Goal: Task Accomplishment & Management: Manage account settings

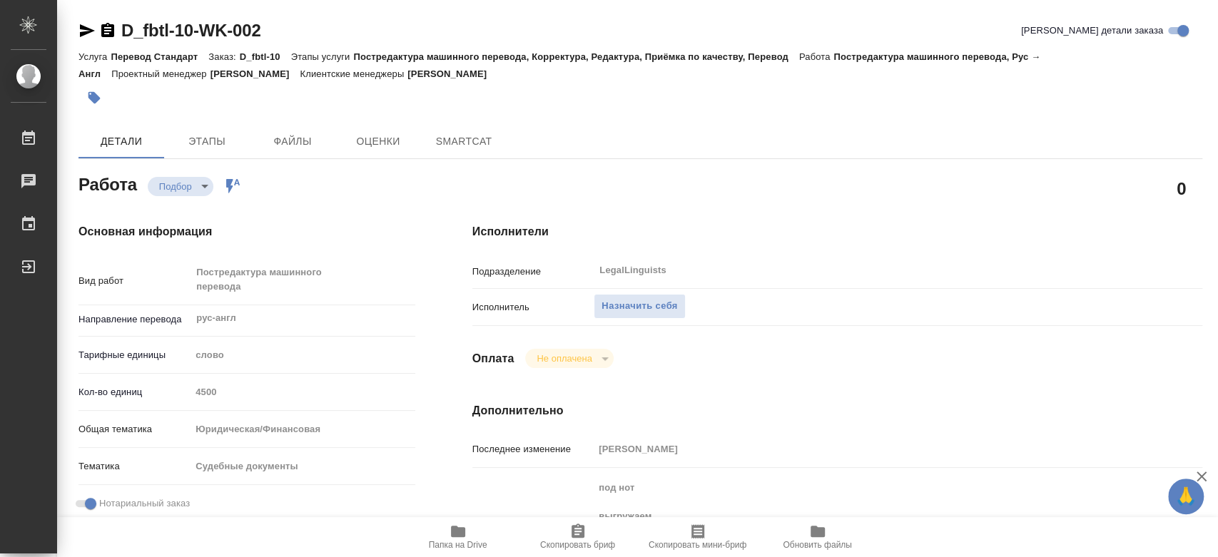
type textarea "x"
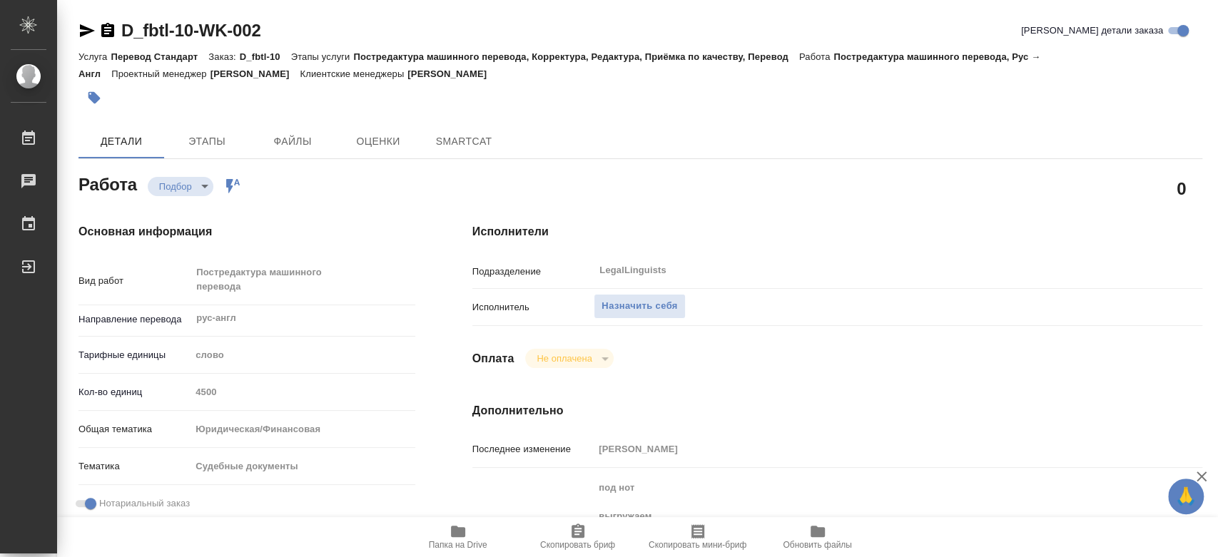
type textarea "x"
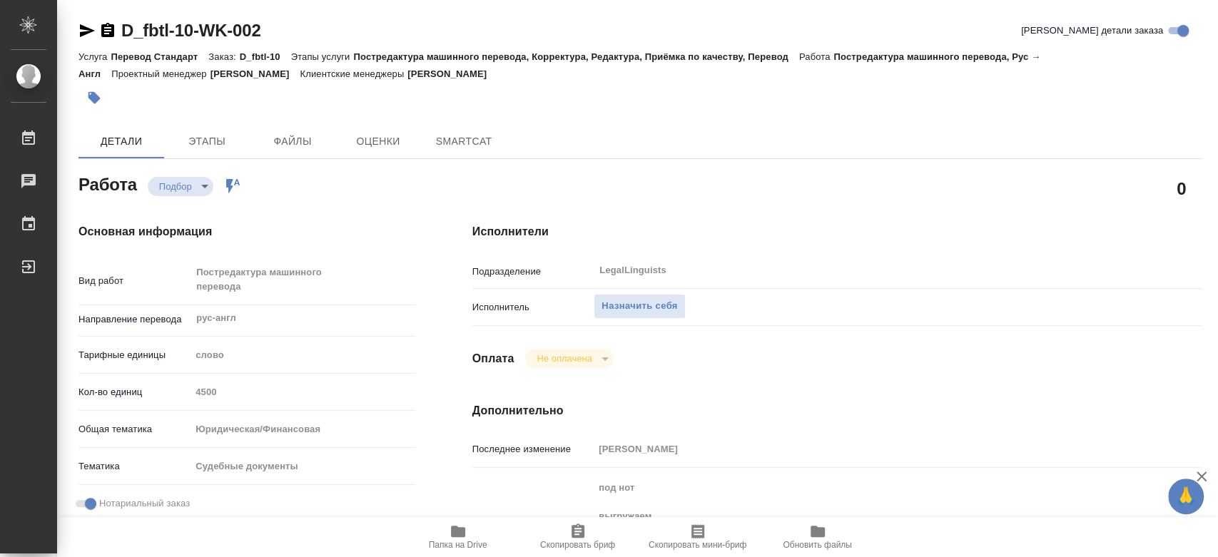
type textarea "x"
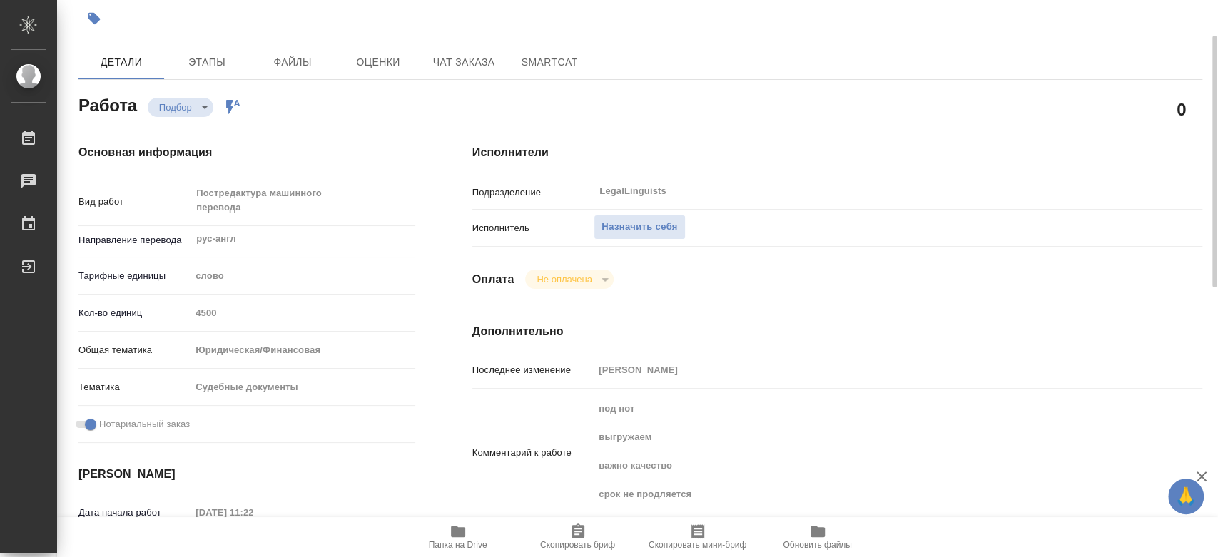
scroll to position [158, 0]
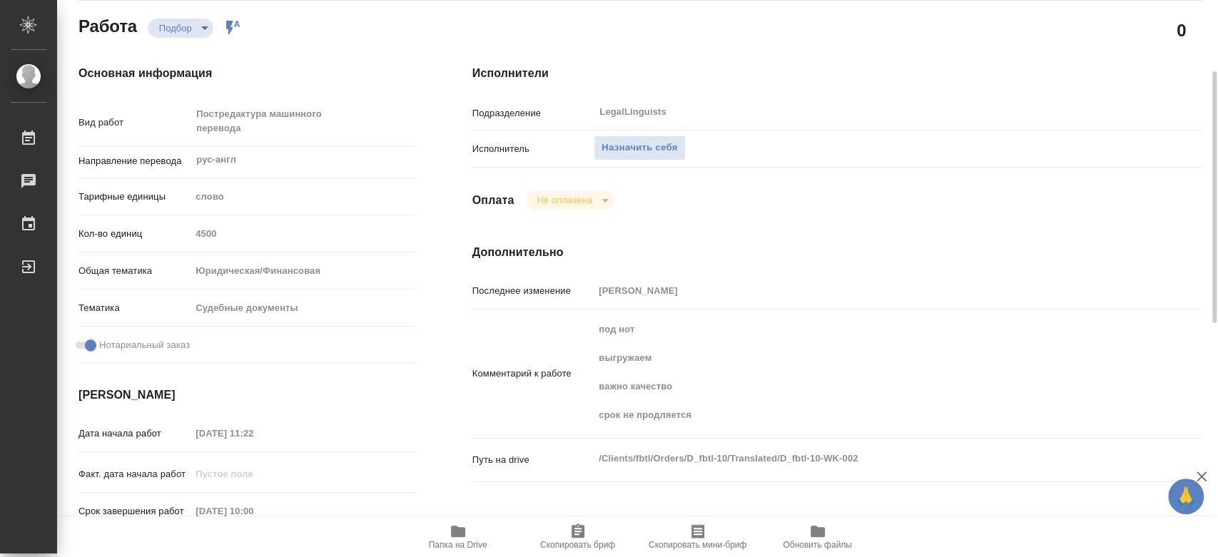
type textarea "x"
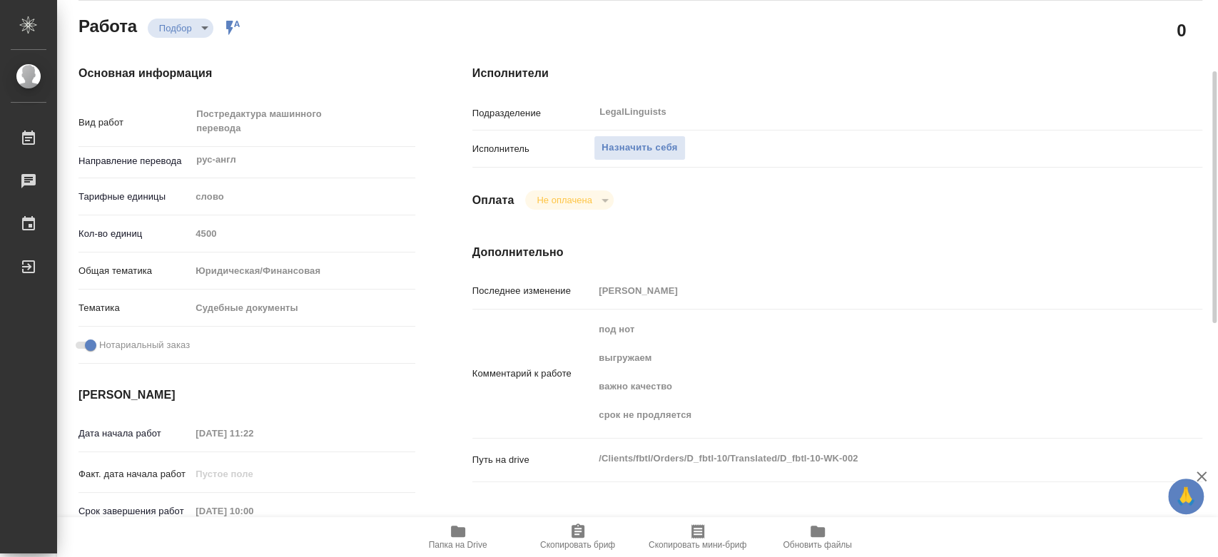
type textarea "x"
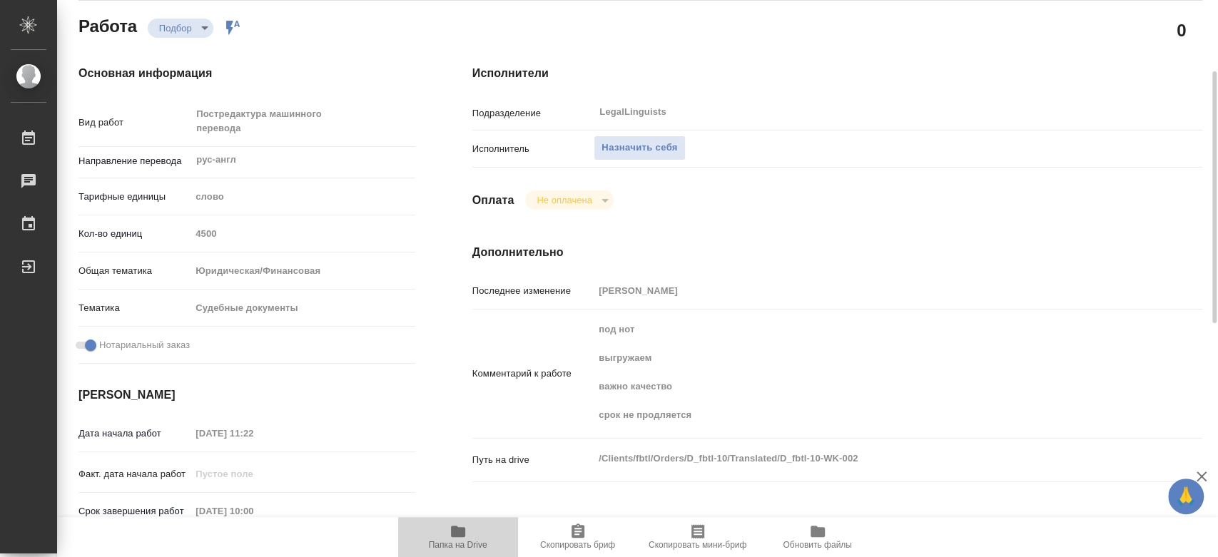
click at [459, 537] on icon "button" at bounding box center [458, 531] width 14 height 11
click at [632, 140] on span "Назначить себя" at bounding box center [640, 148] width 76 height 16
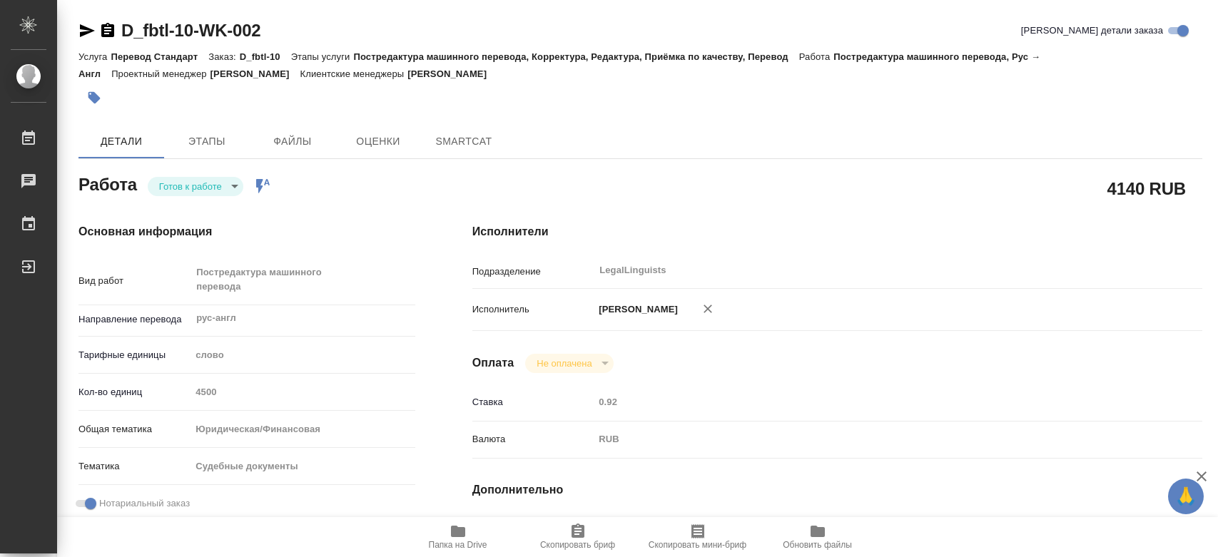
type textarea "x"
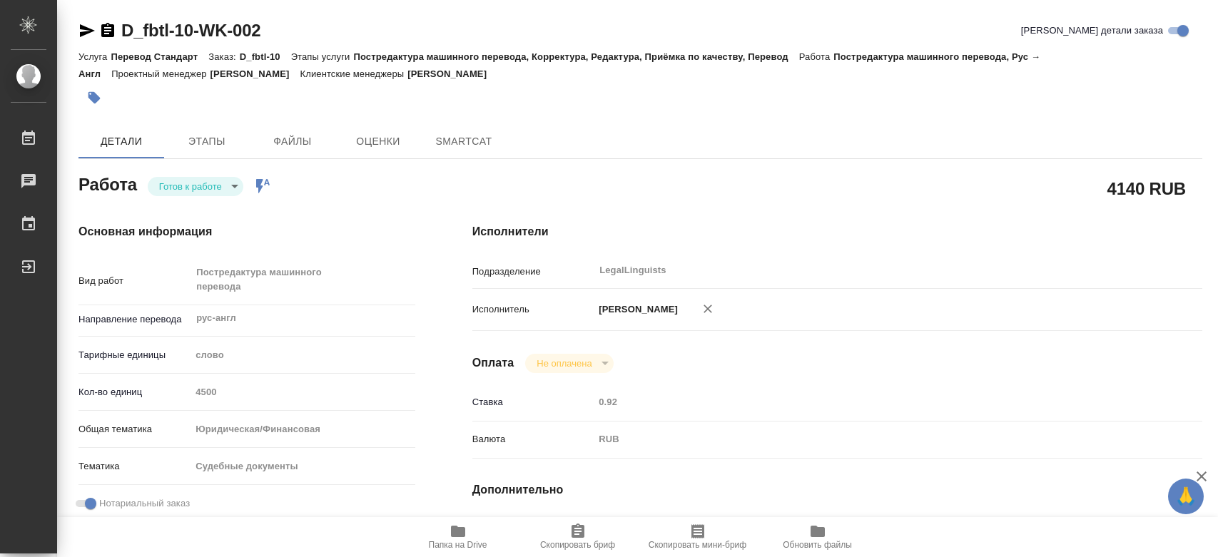
type textarea "x"
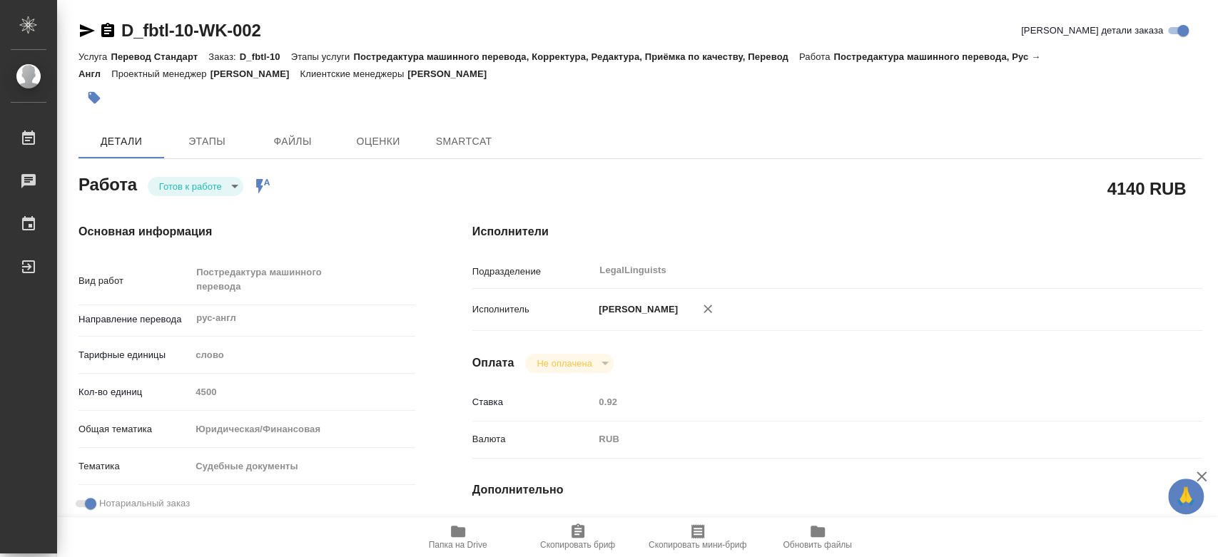
type textarea "x"
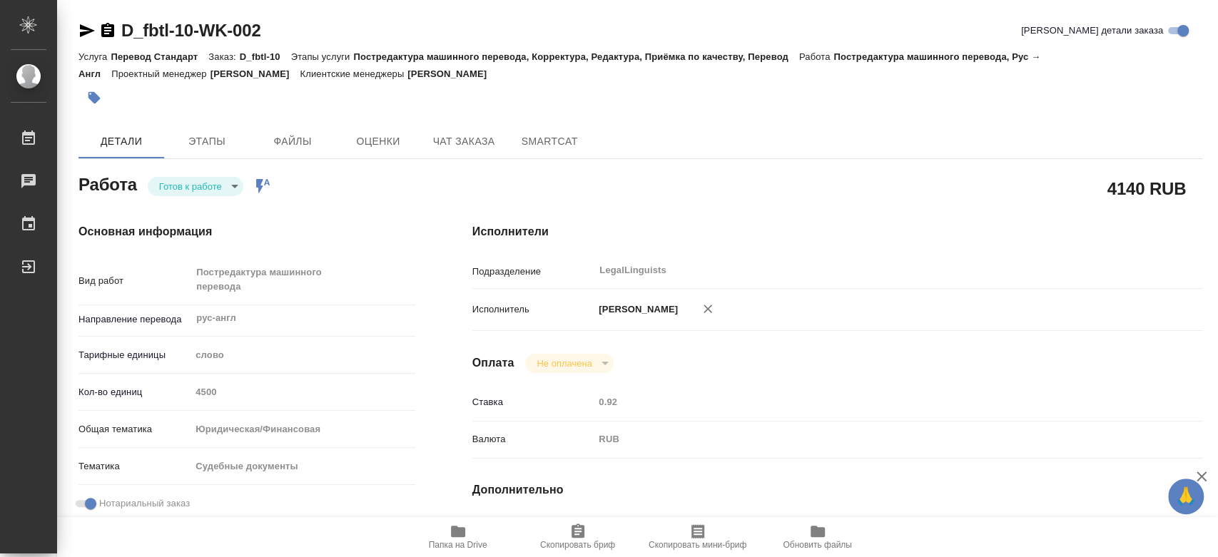
type textarea "x"
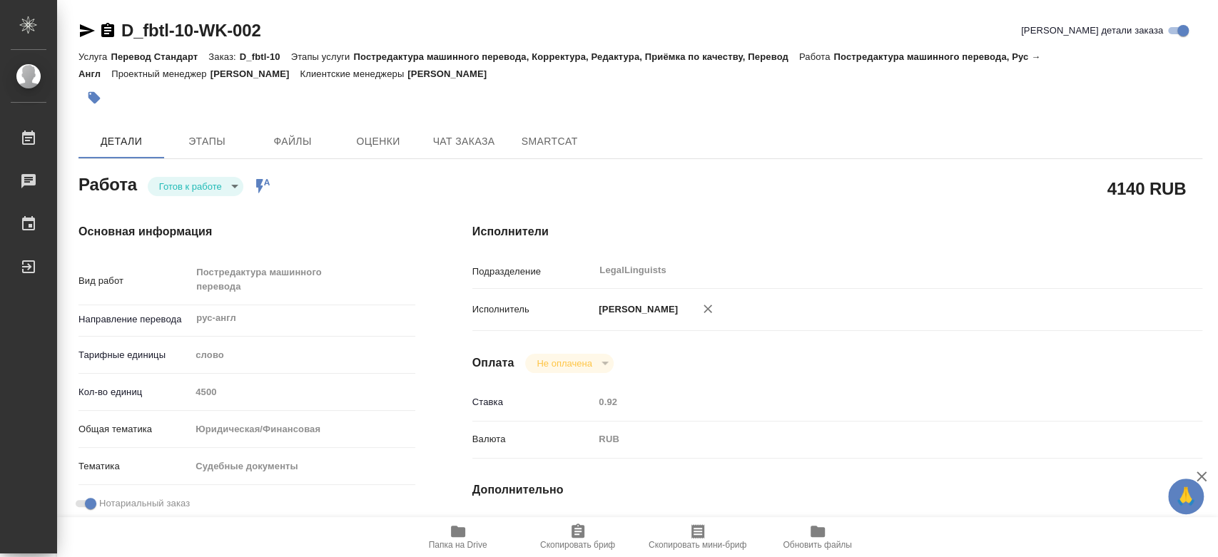
type textarea "x"
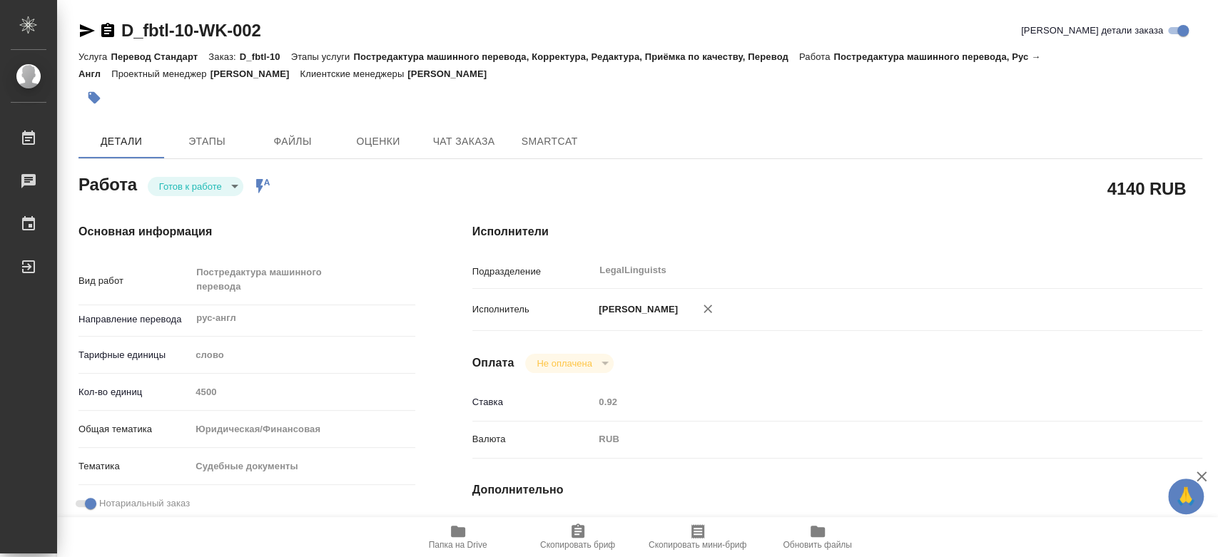
type textarea "x"
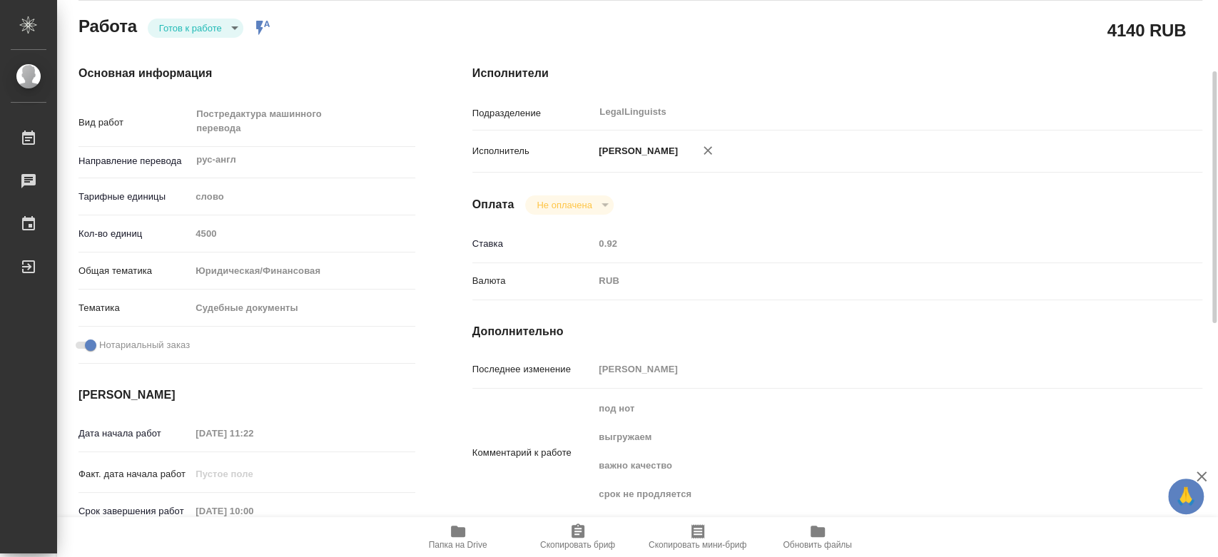
type textarea "x"
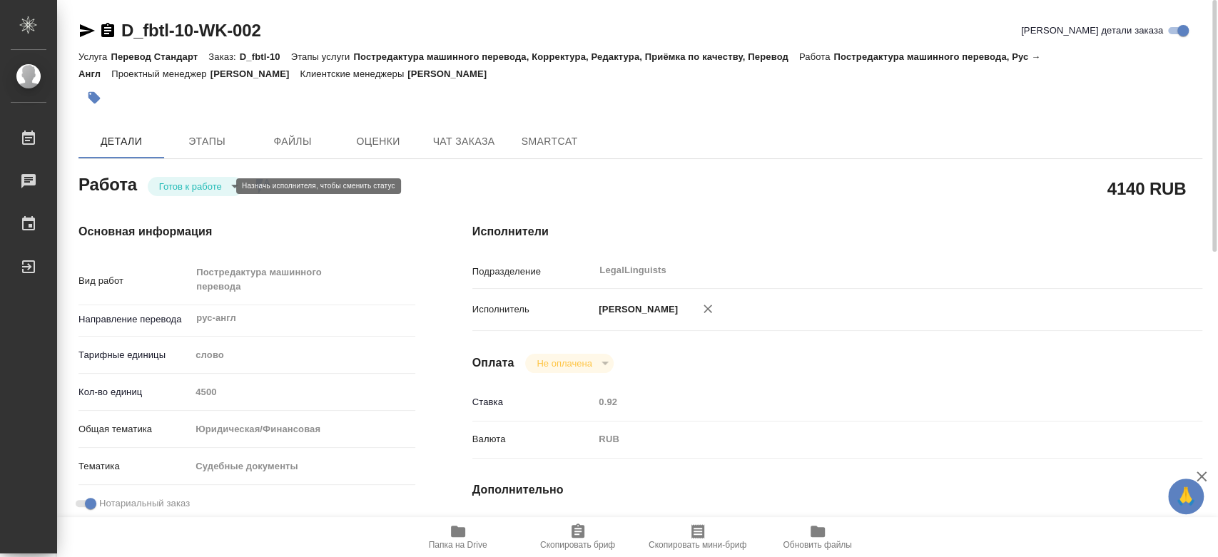
click at [211, 186] on body "🙏 .cls-1 fill:#fff; AWATERA [PERSON_NAME] 0 Чаты График Выйти D_fbtl-10-WK-002 …" at bounding box center [609, 278] width 1218 height 557
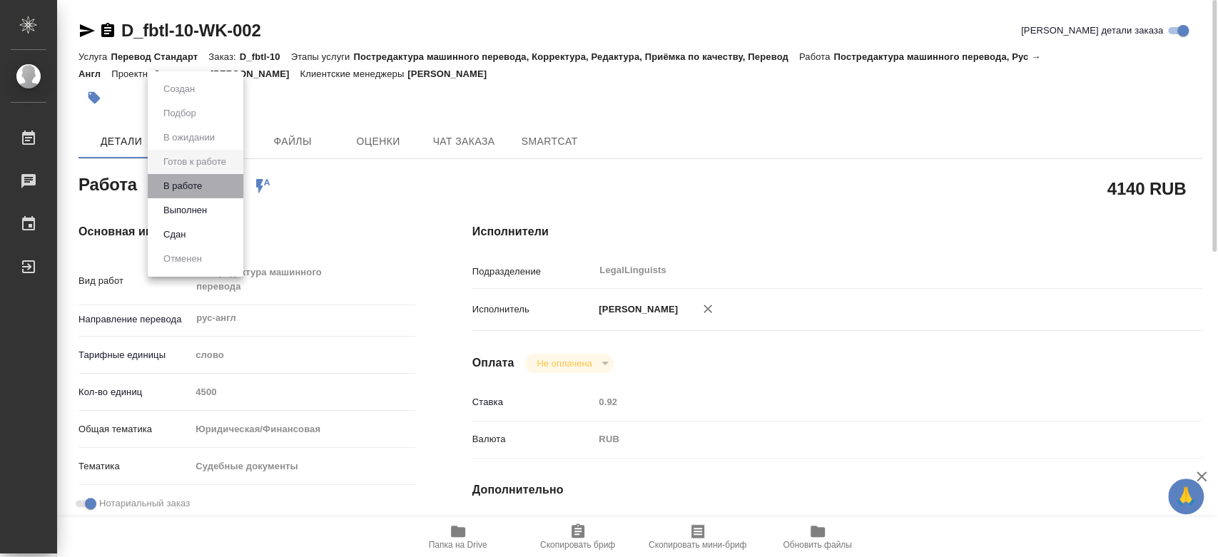
click at [211, 186] on li "В работе" at bounding box center [196, 186] width 96 height 24
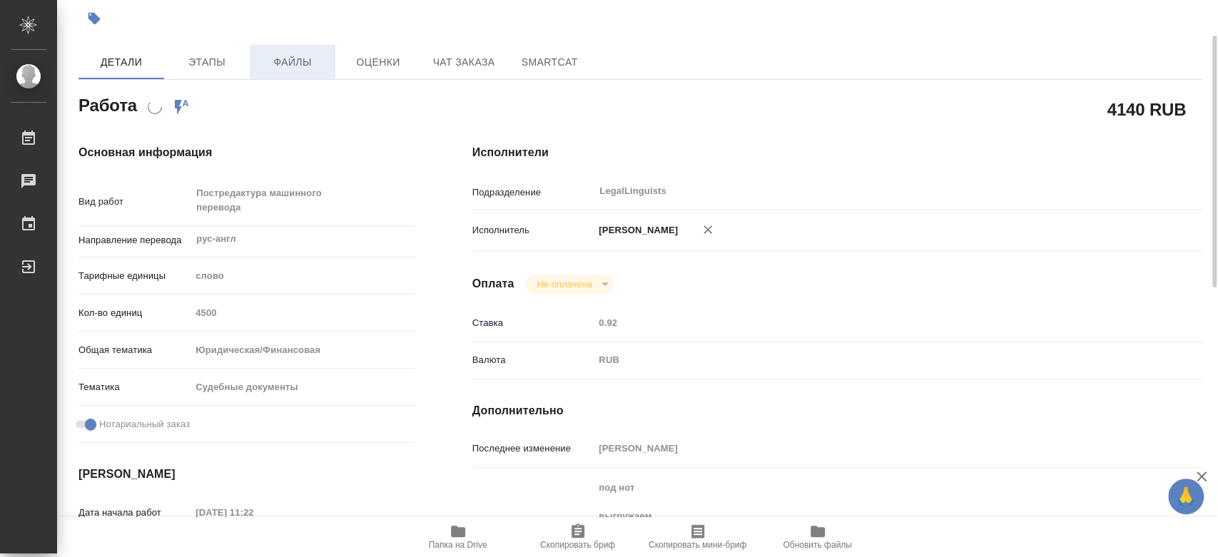
scroll to position [396, 0]
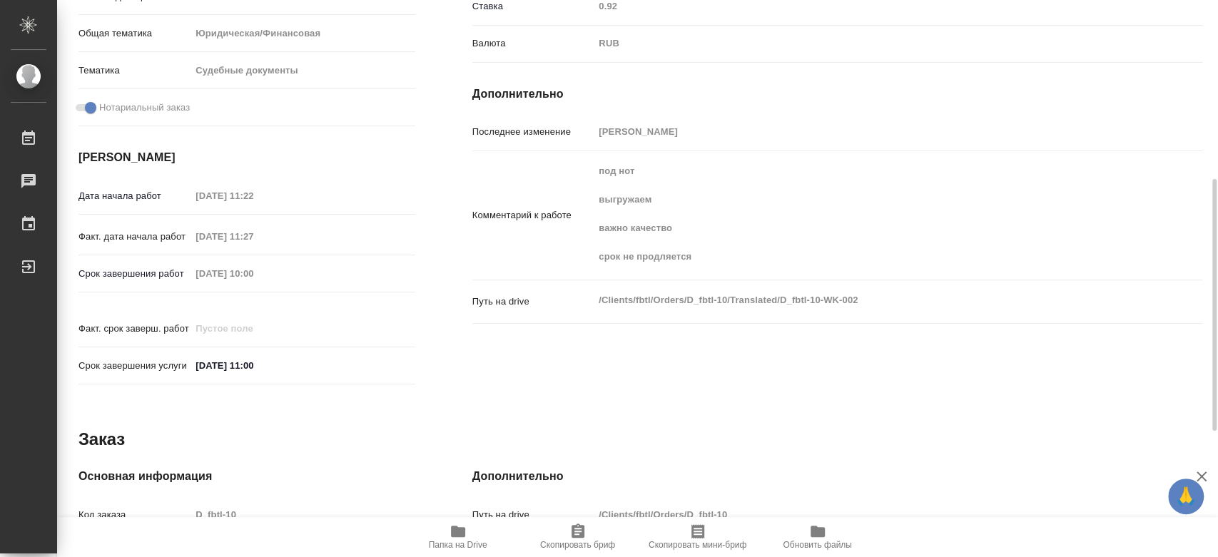
type textarea "x"
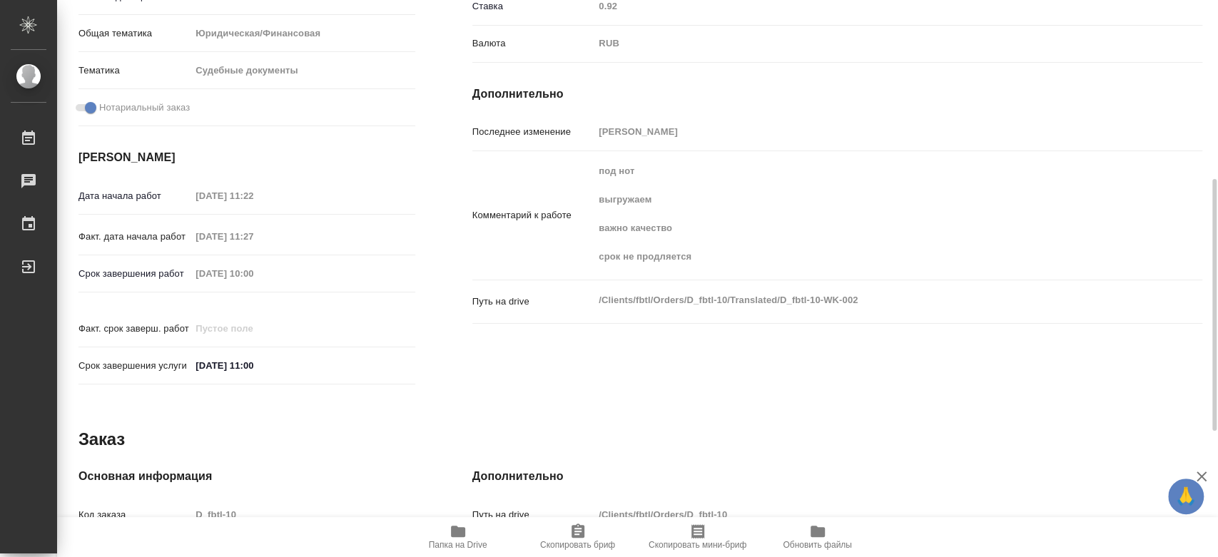
type textarea "x"
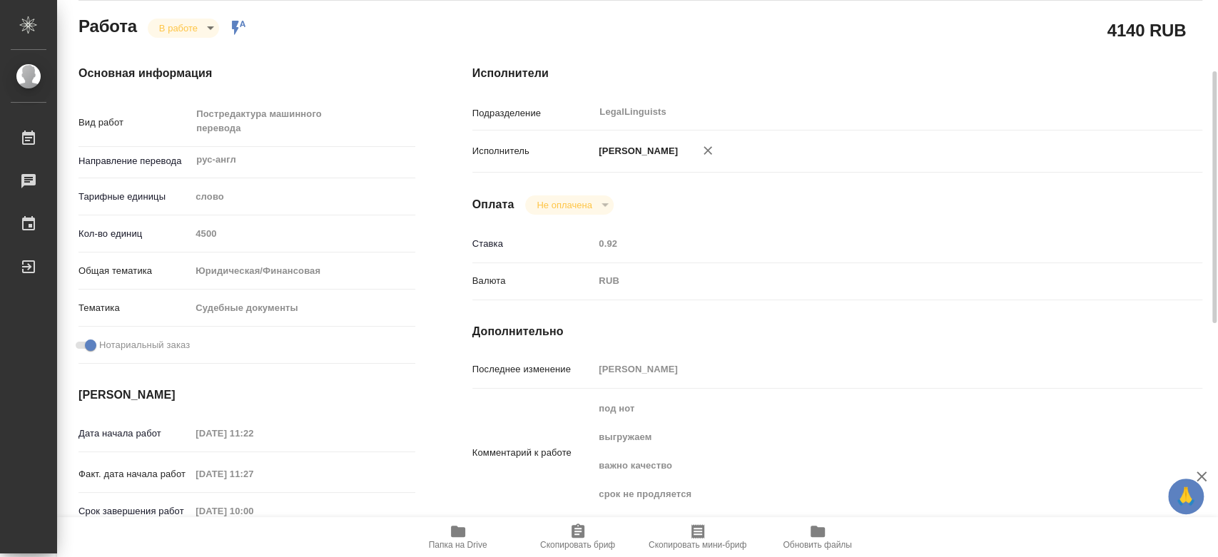
type textarea "x"
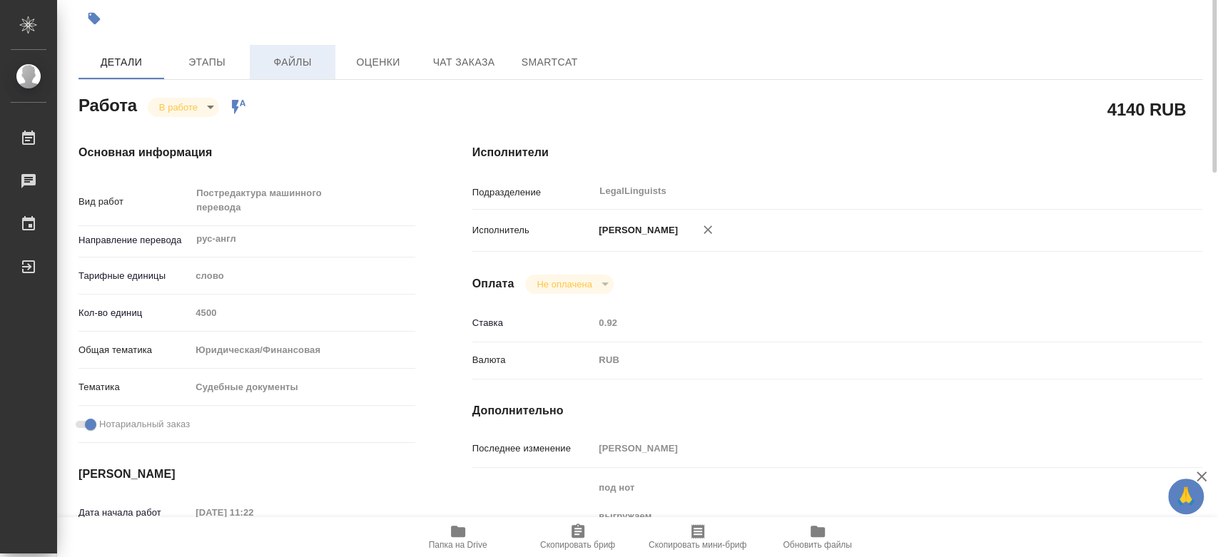
scroll to position [0, 0]
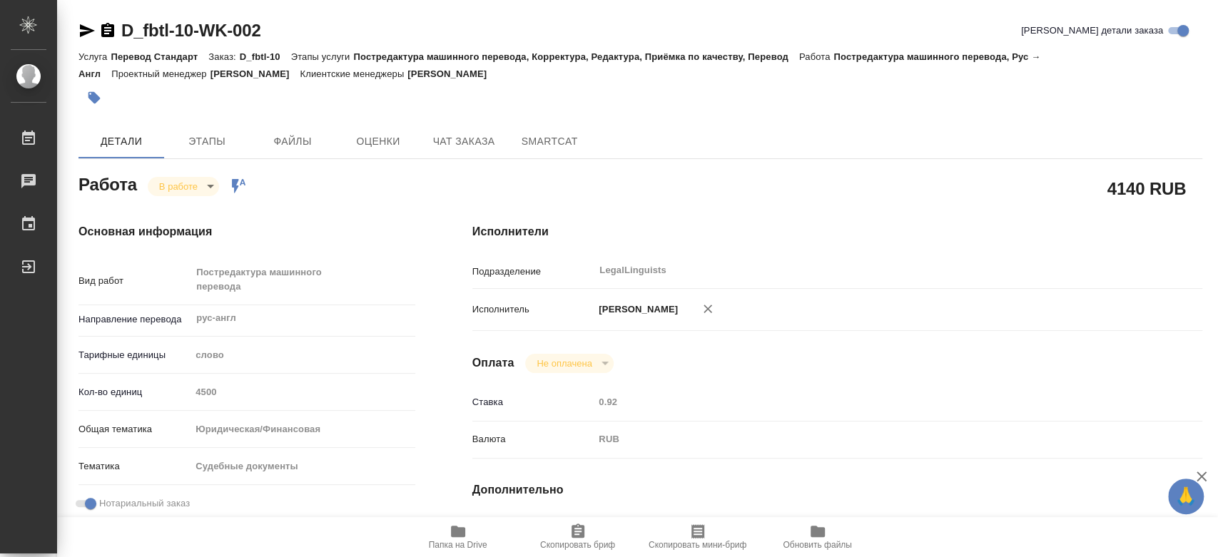
type textarea "x"
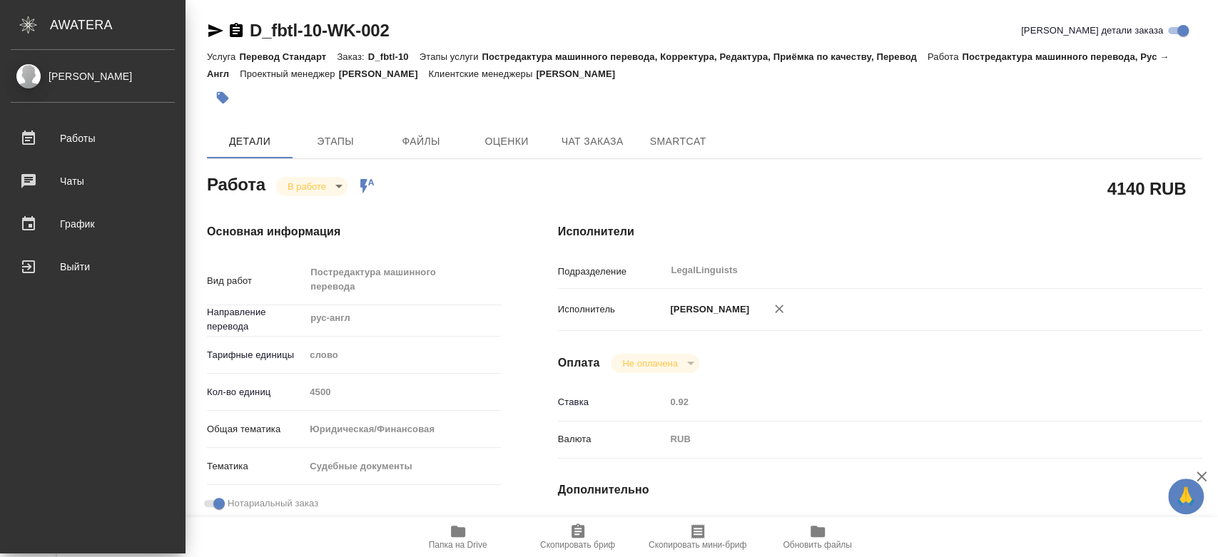
type textarea "x"
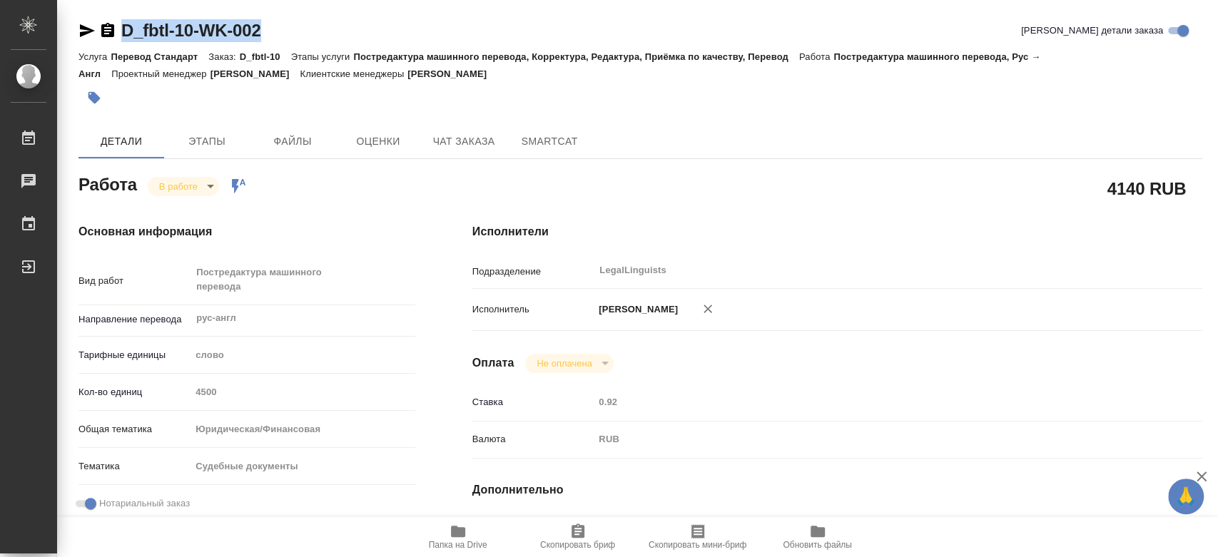
drag, startPoint x: 279, startPoint y: 25, endPoint x: 120, endPoint y: 28, distance: 159.2
click at [120, 28] on div "D_fbtl-10-WK-002 [PERSON_NAME] детали заказа" at bounding box center [641, 30] width 1124 height 23
copy link "D_fbtl-10-WK-002"
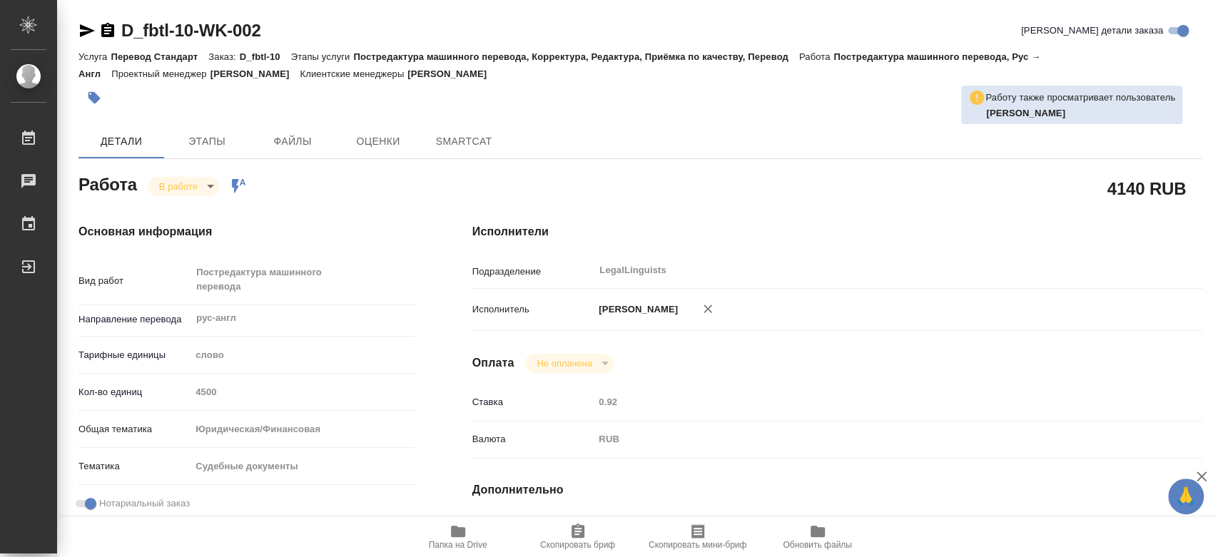
type textarea "x"
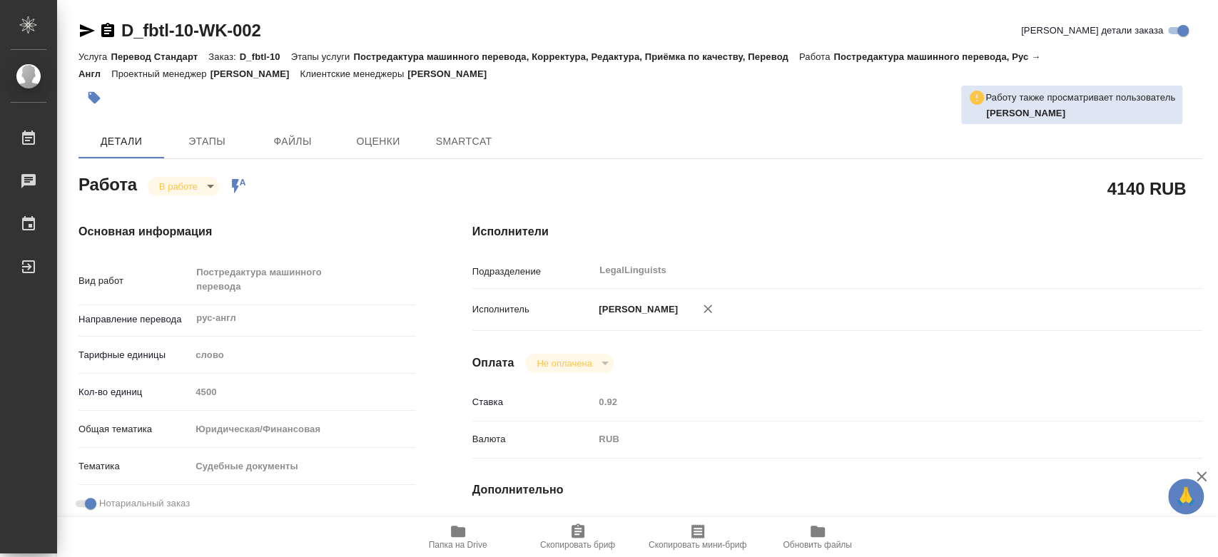
type textarea "x"
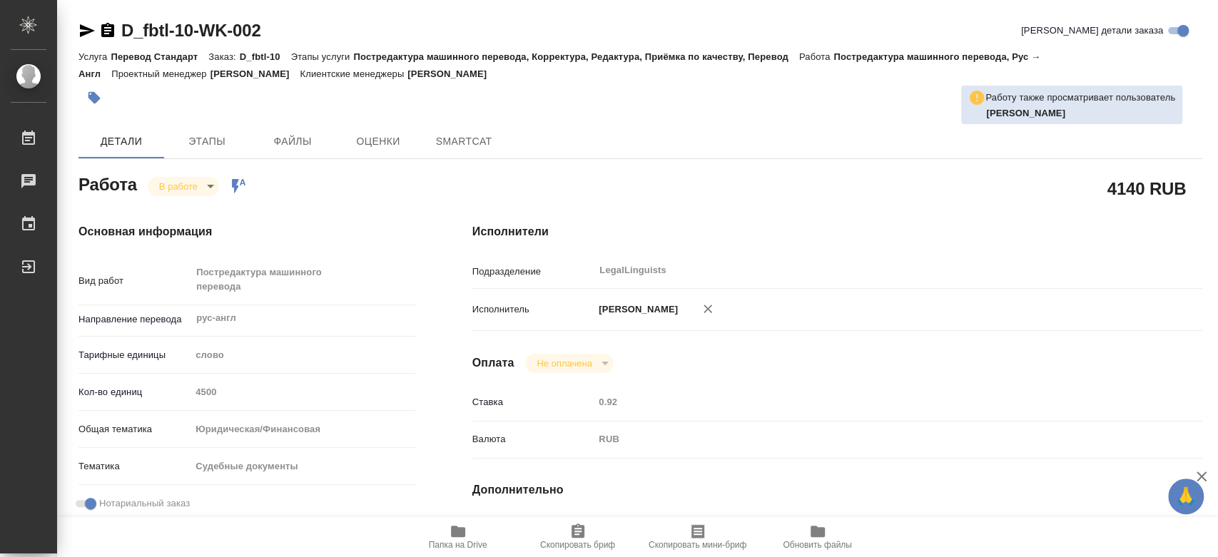
type textarea "x"
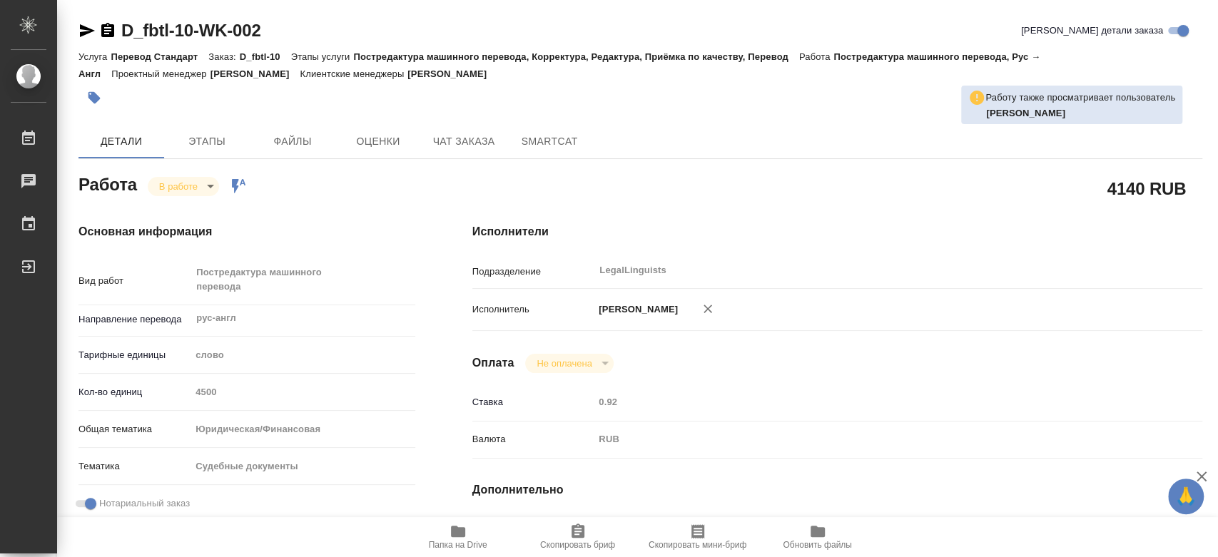
type textarea "x"
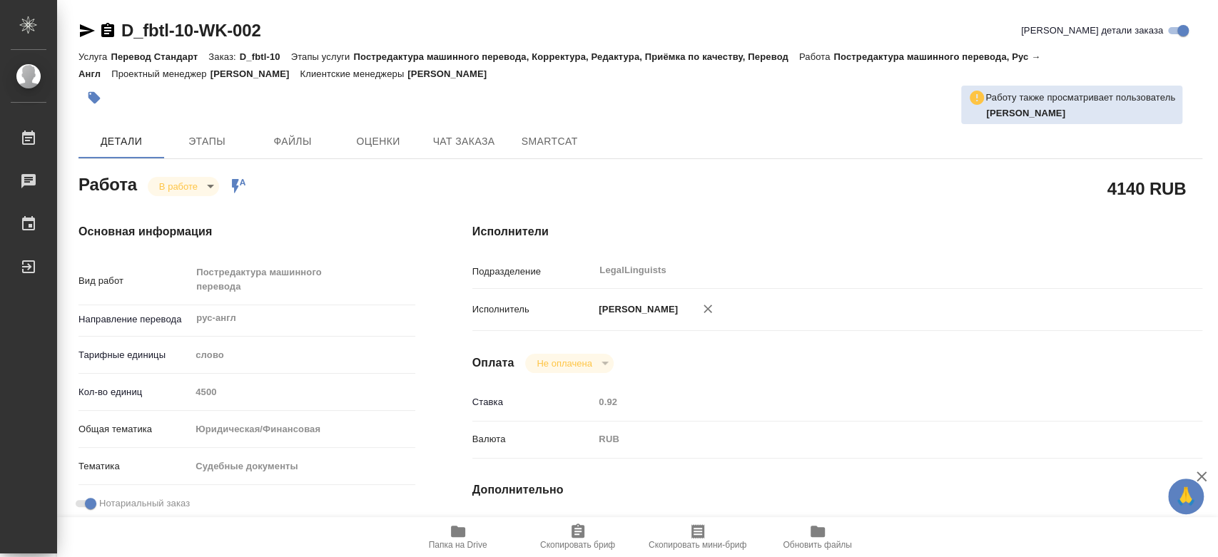
type textarea "x"
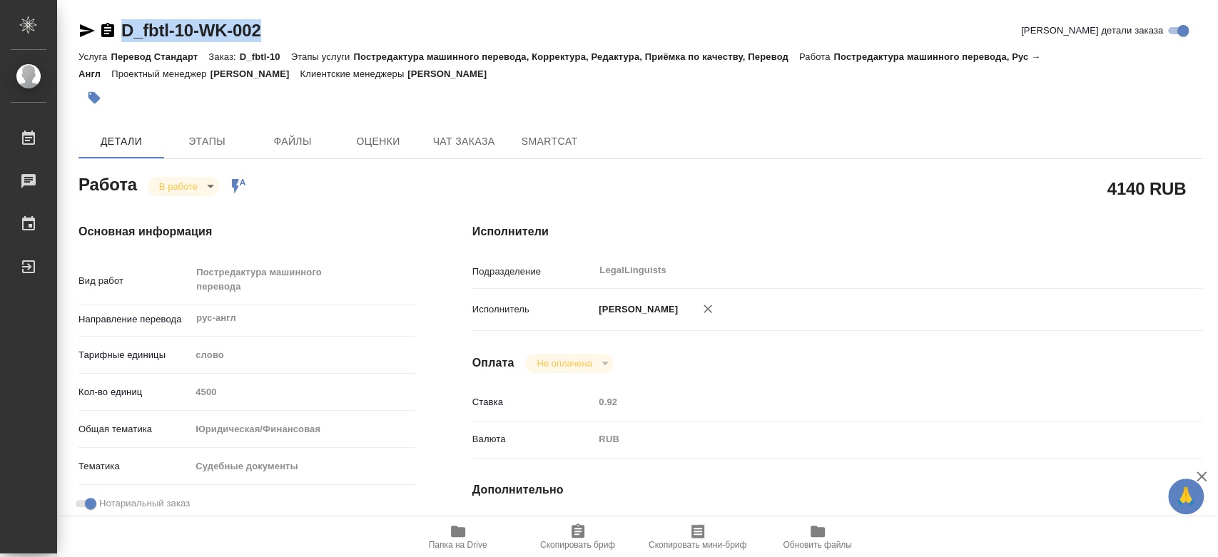
drag, startPoint x: 308, startPoint y: 27, endPoint x: 126, endPoint y: 46, distance: 183.7
click at [126, 46] on div "D_fbtl-10-WK-002 [PERSON_NAME] детали заказа" at bounding box center [641, 33] width 1124 height 29
copy link "D_fbtl-10-WK-002"
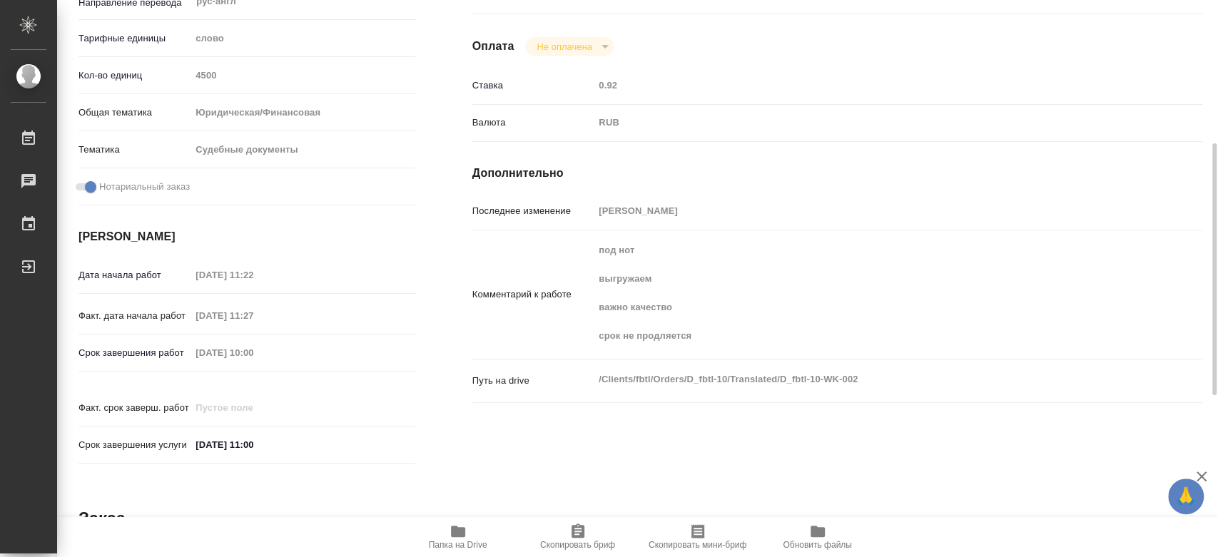
scroll to position [79, 0]
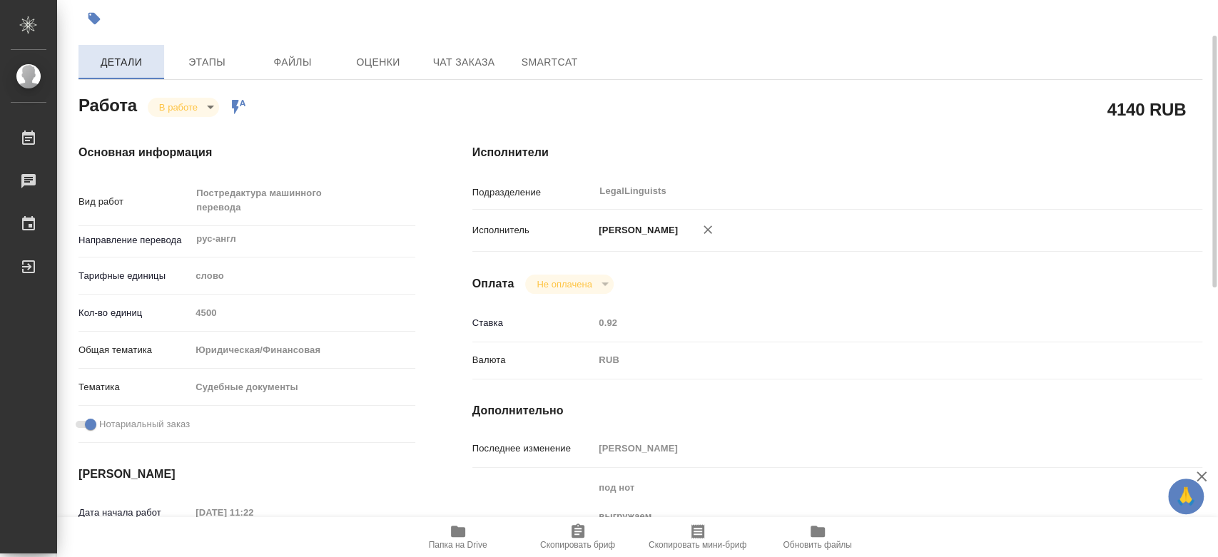
type textarea "x"
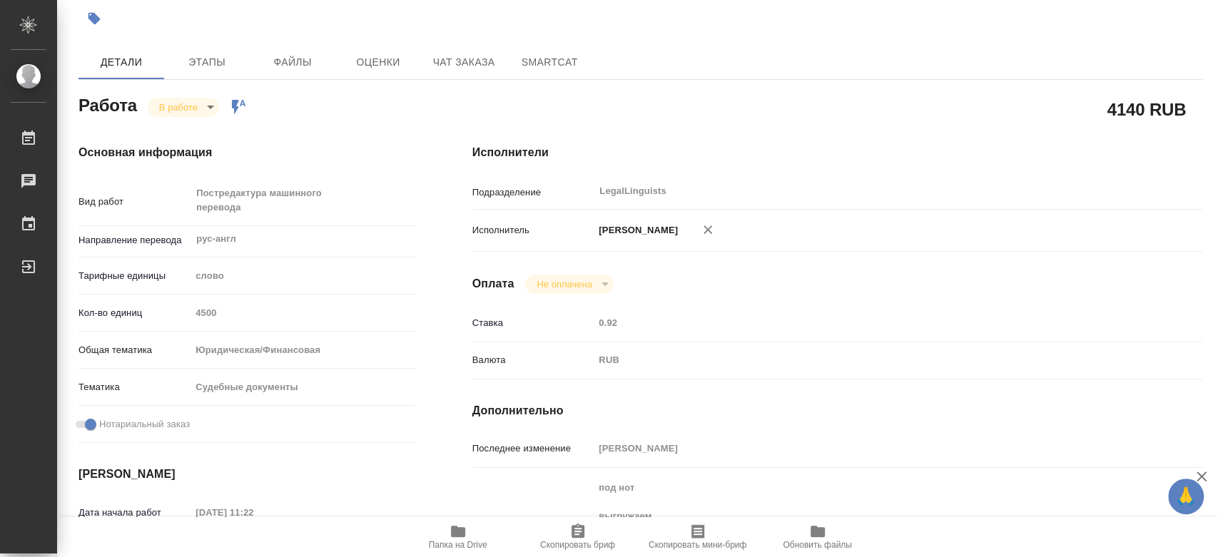
scroll to position [0, 0]
